Goal: Transaction & Acquisition: Purchase product/service

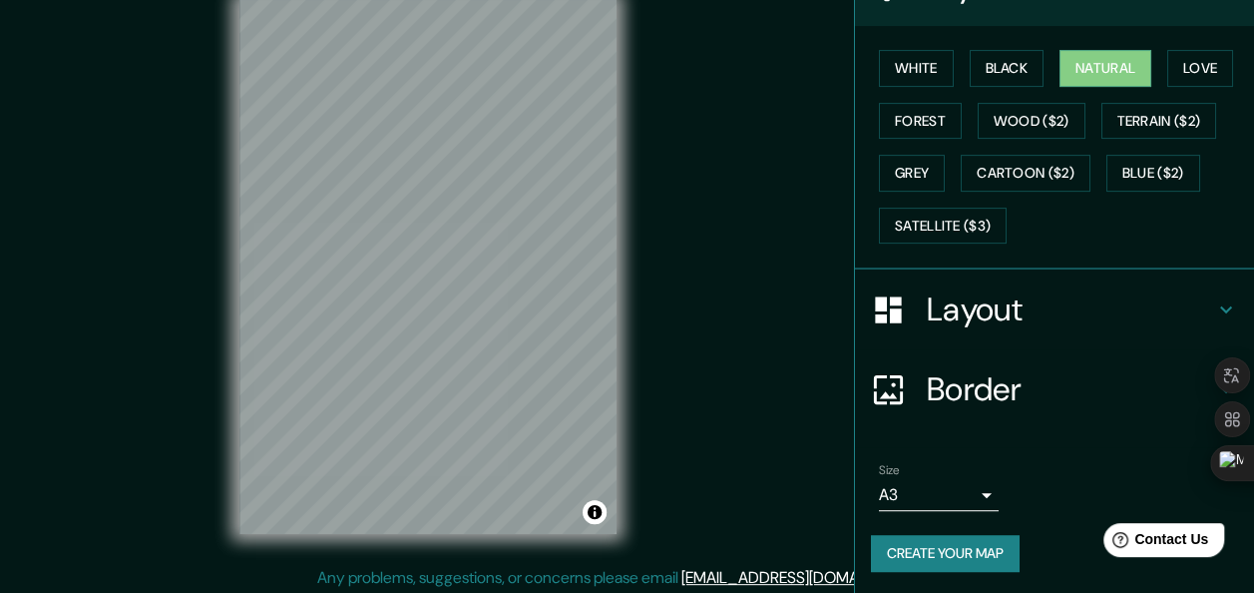
scroll to position [36, 0]
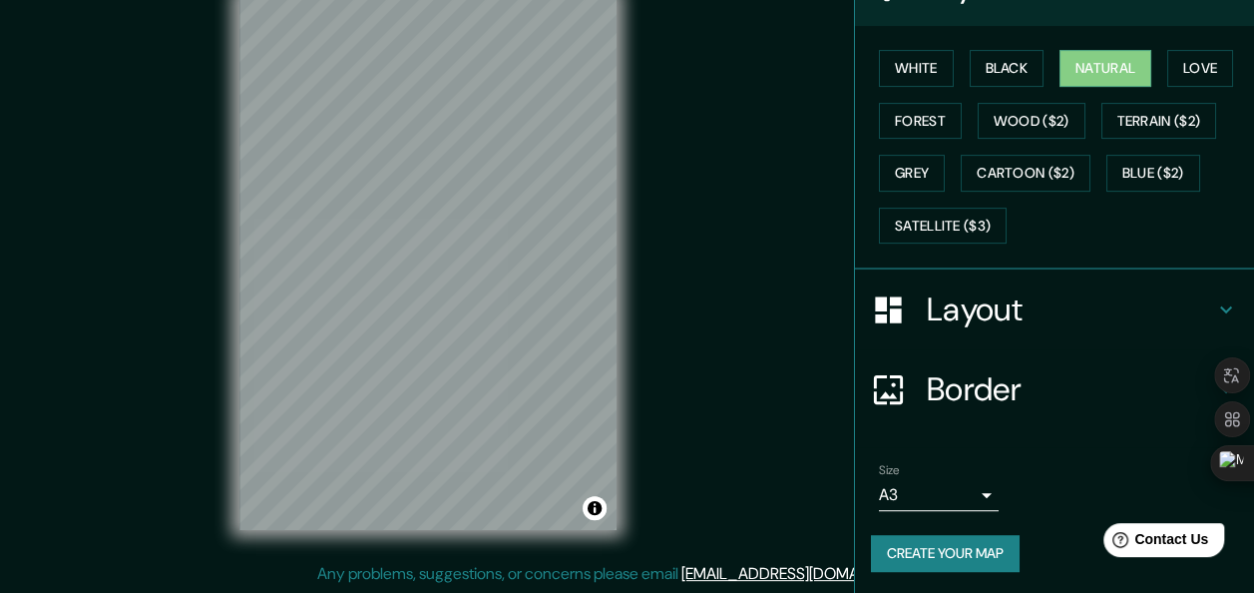
click at [937, 547] on button "Create your map" at bounding box center [945, 553] width 149 height 37
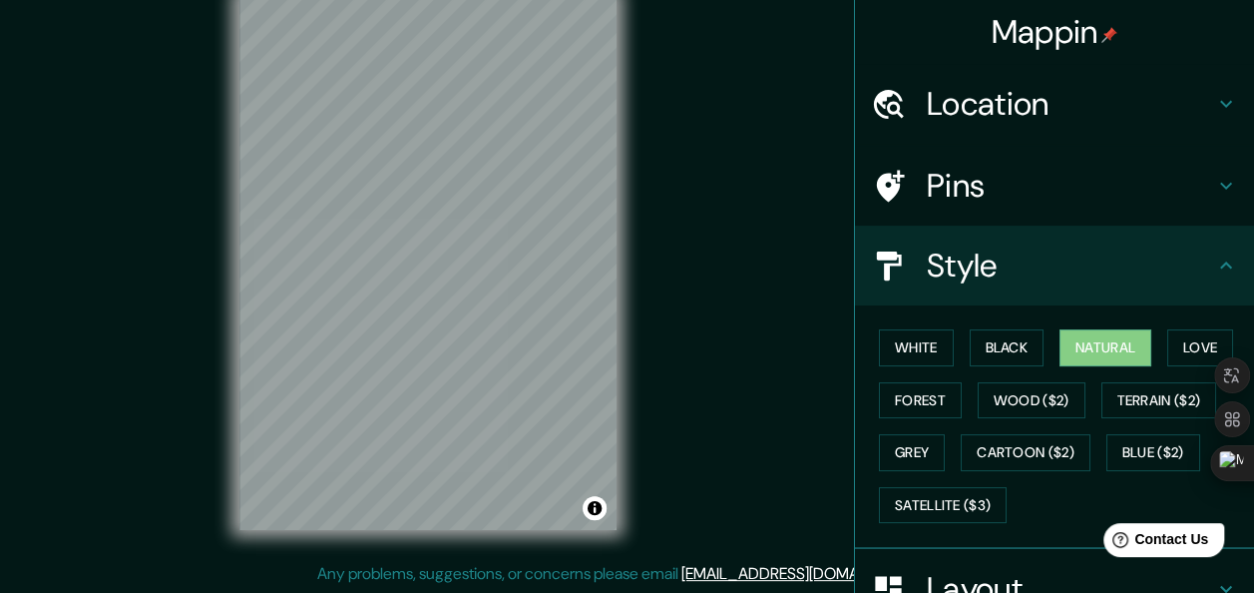
scroll to position [279, 0]
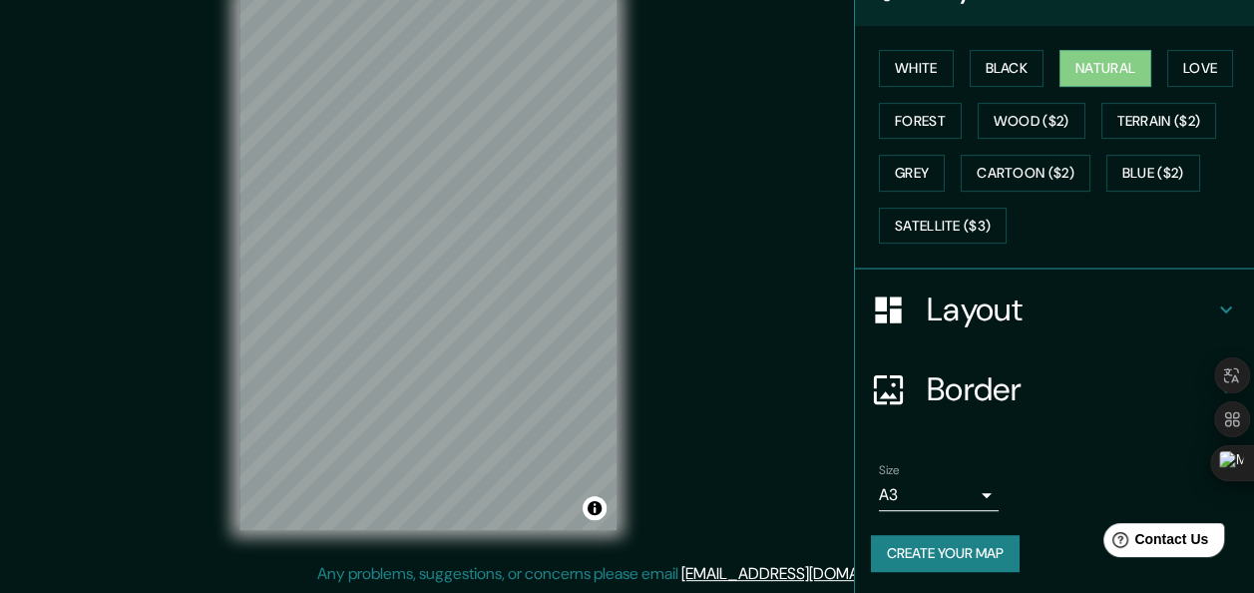
click at [930, 555] on button "Create your map" at bounding box center [945, 553] width 149 height 37
click at [956, 491] on body "Mappin Location [GEOGRAPHIC_DATA], [GEOGRAPHIC_DATA], [GEOGRAPHIC_DATA] Pins St…" at bounding box center [627, 260] width 1254 height 593
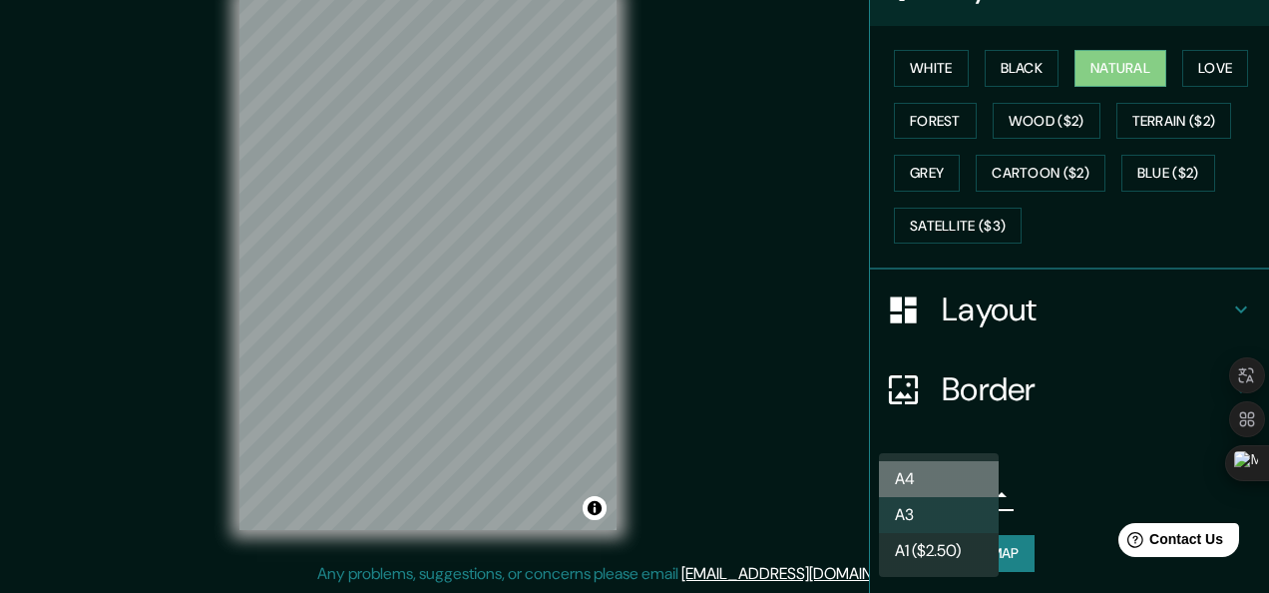
click at [966, 492] on li "A4" at bounding box center [939, 479] width 120 height 36
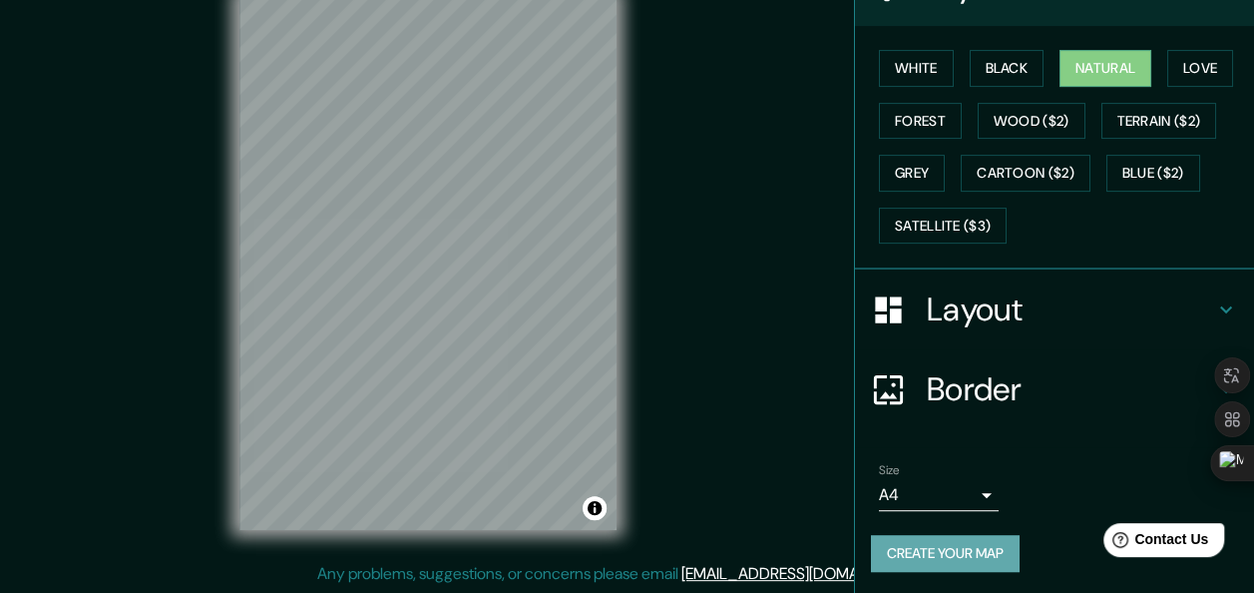
click at [969, 542] on button "Create your map" at bounding box center [945, 553] width 149 height 37
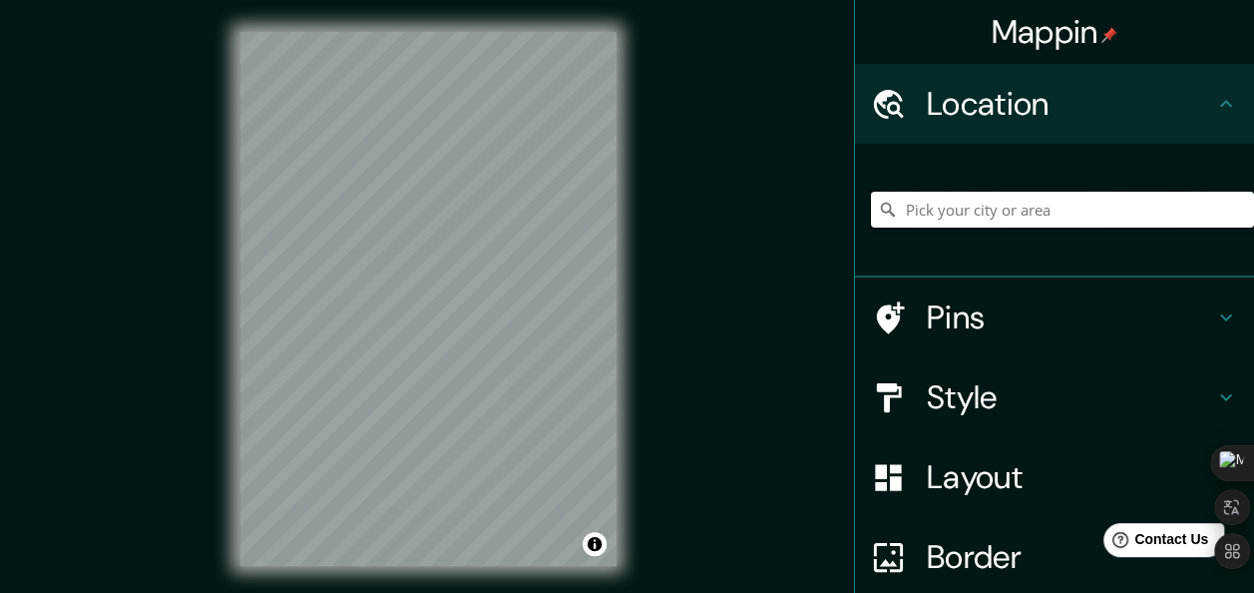
click at [964, 211] on input "Pick your city or area" at bounding box center [1062, 210] width 383 height 36
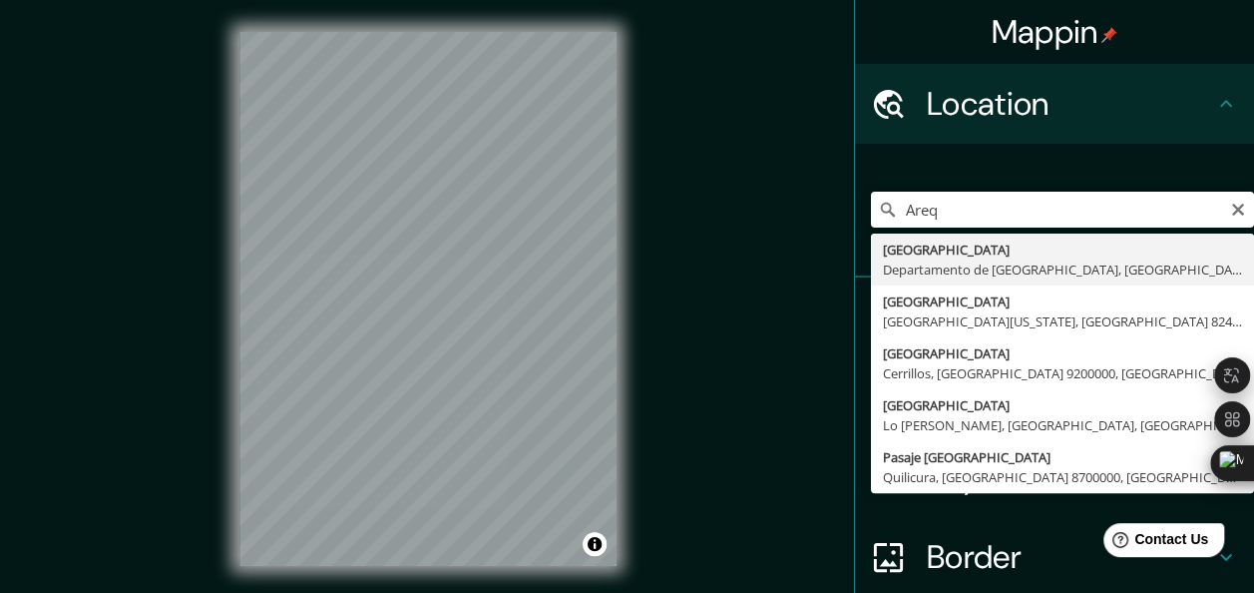
type input "[GEOGRAPHIC_DATA], [GEOGRAPHIC_DATA], [GEOGRAPHIC_DATA]"
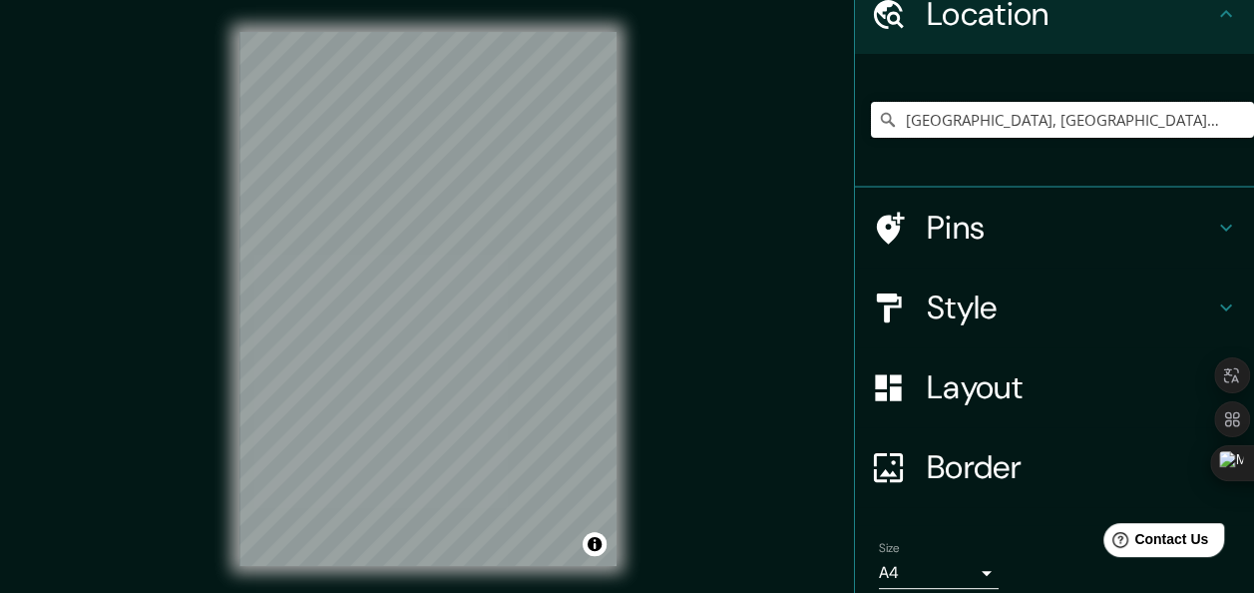
scroll to position [100, 0]
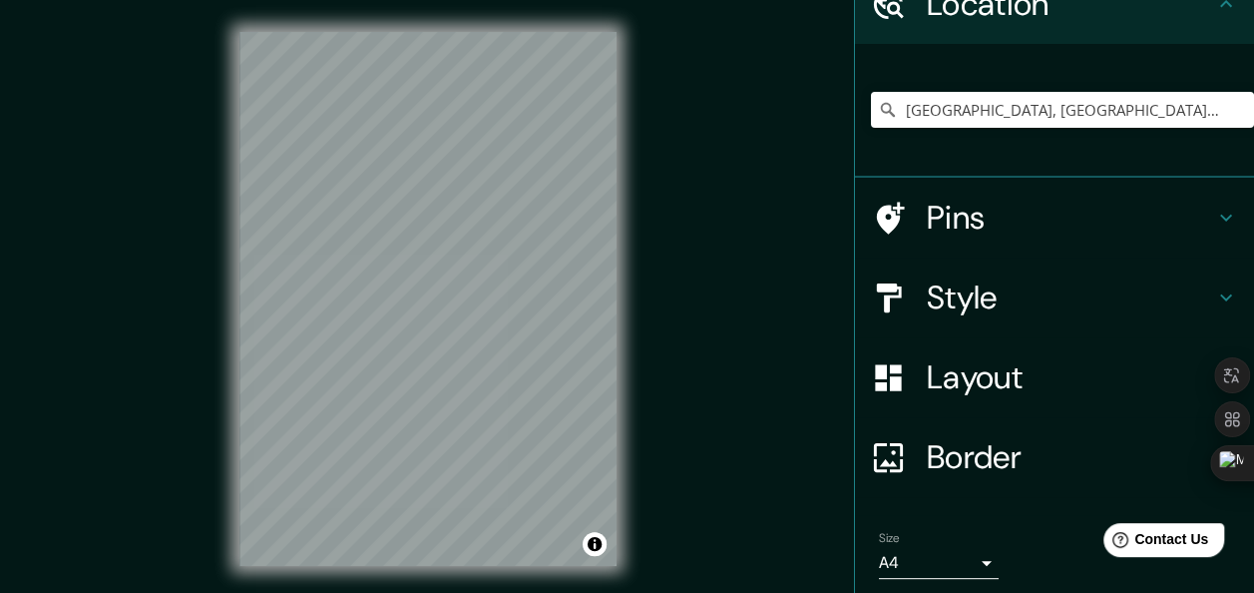
click at [1045, 360] on h4 "Layout" at bounding box center [1070, 377] width 287 height 40
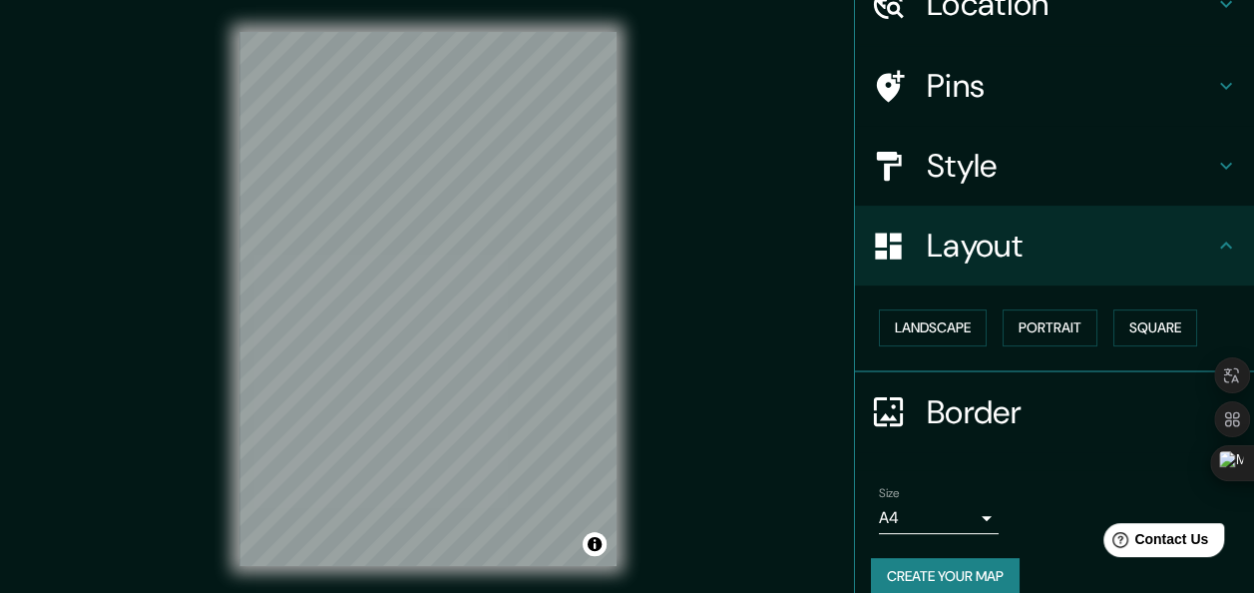
click at [1008, 158] on h4 "Style" at bounding box center [1070, 166] width 287 height 40
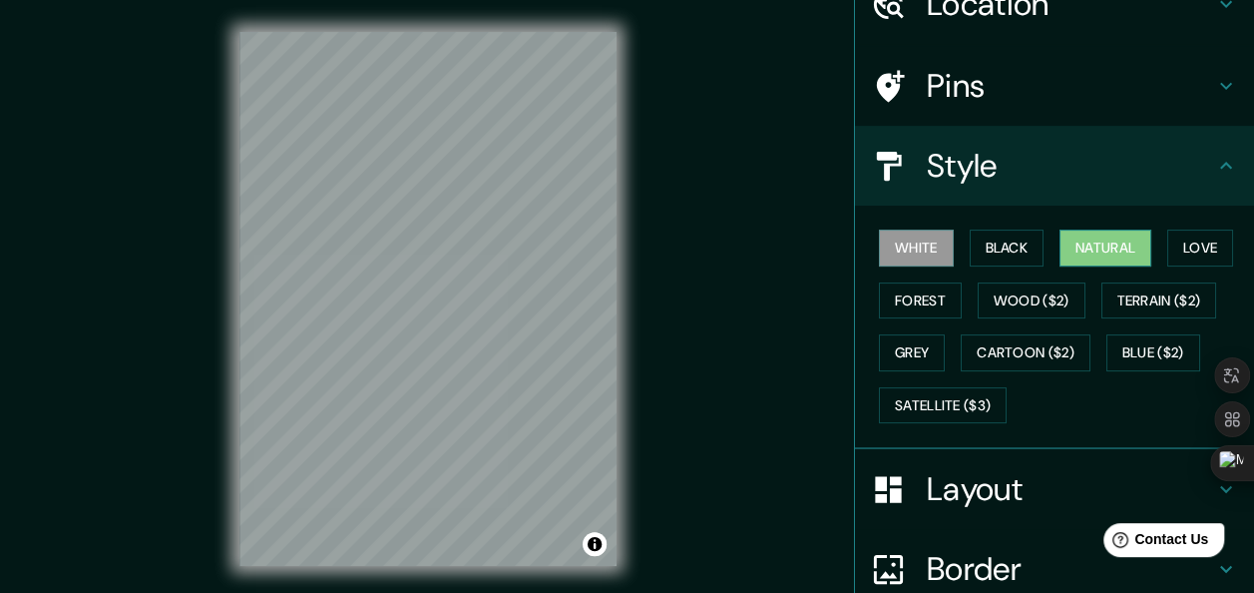
click at [1072, 249] on button "Natural" at bounding box center [1106, 248] width 92 height 37
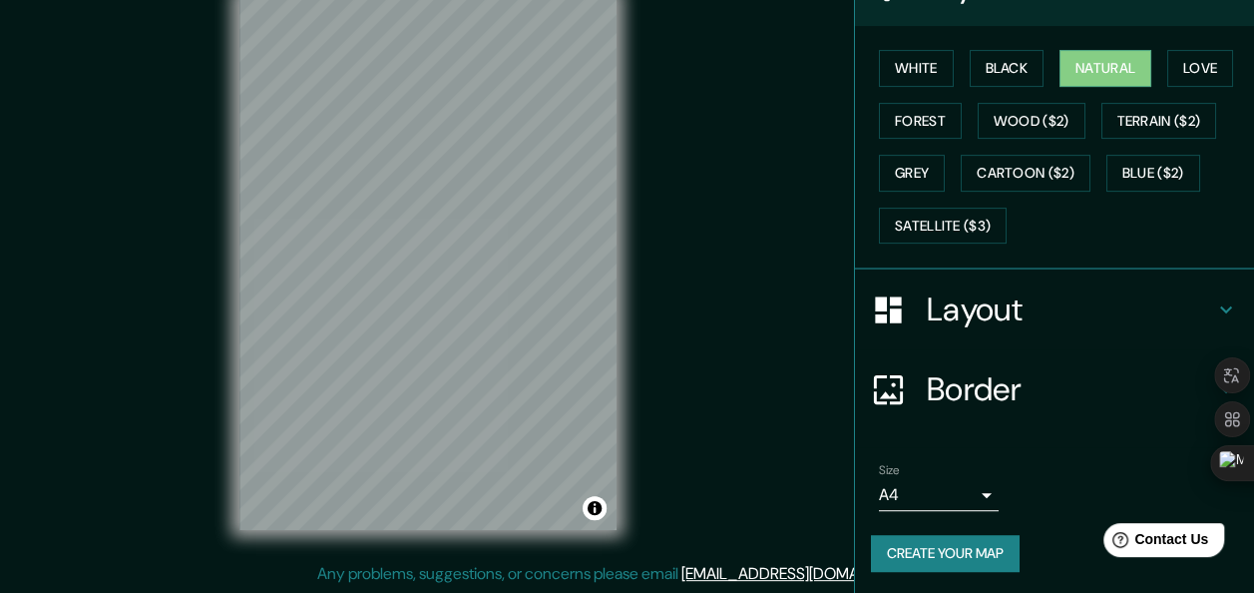
scroll to position [0, 0]
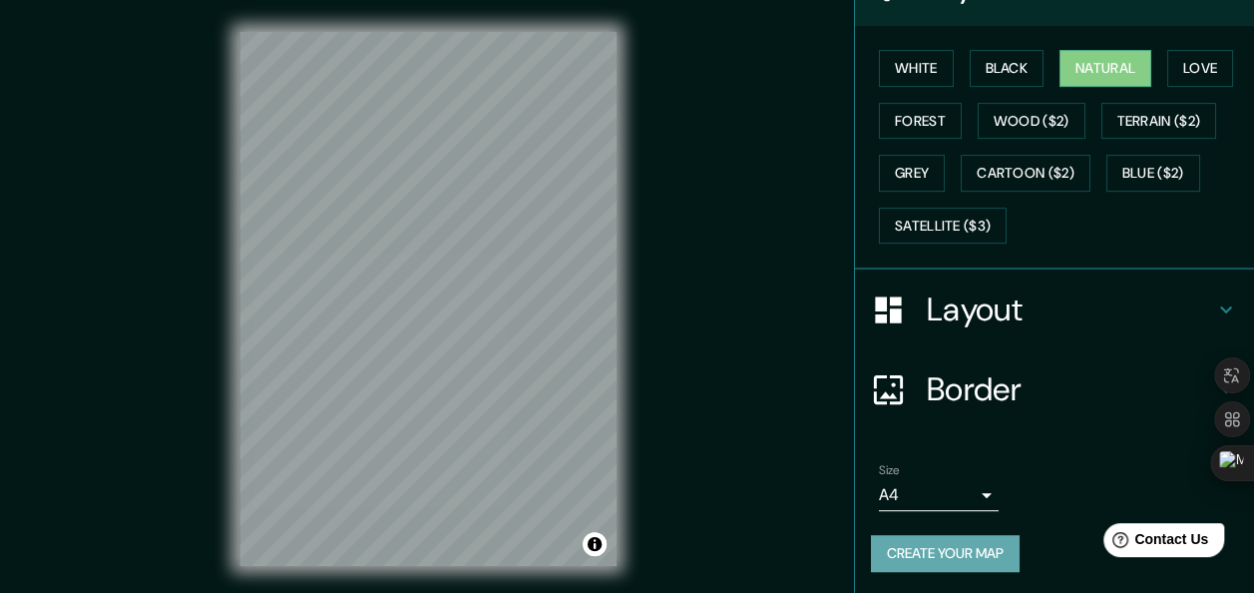
click at [982, 549] on button "Create your map" at bounding box center [945, 553] width 149 height 37
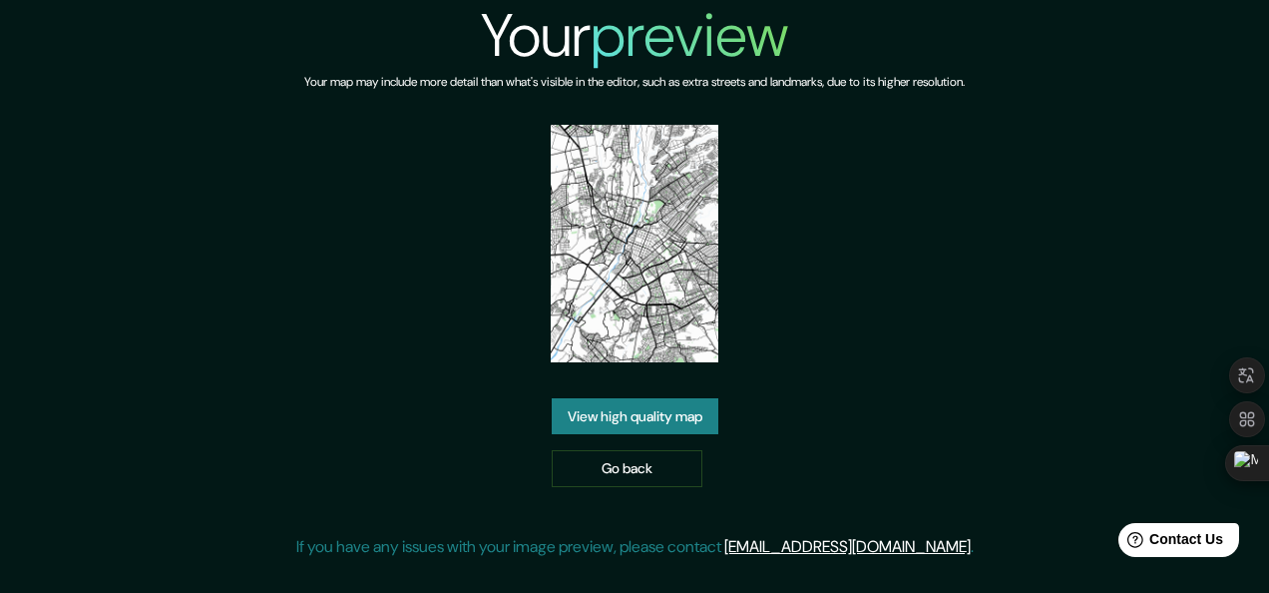
click at [653, 412] on link "View high quality map" at bounding box center [635, 416] width 167 height 37
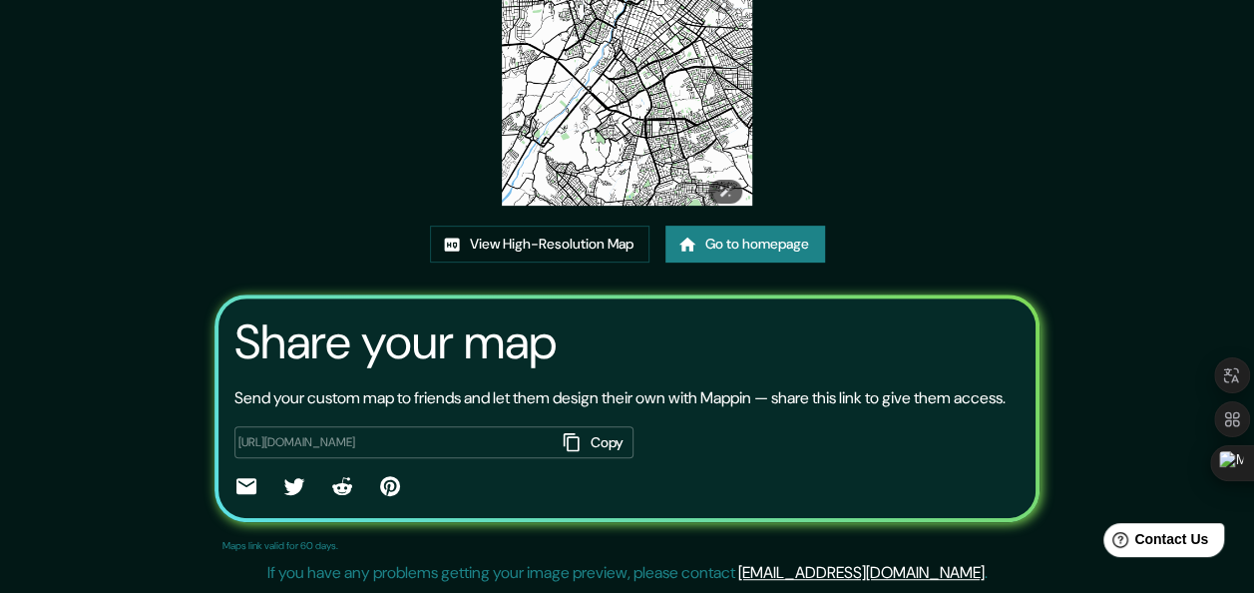
scroll to position [162, 0]
